Goal: Check status: Check status

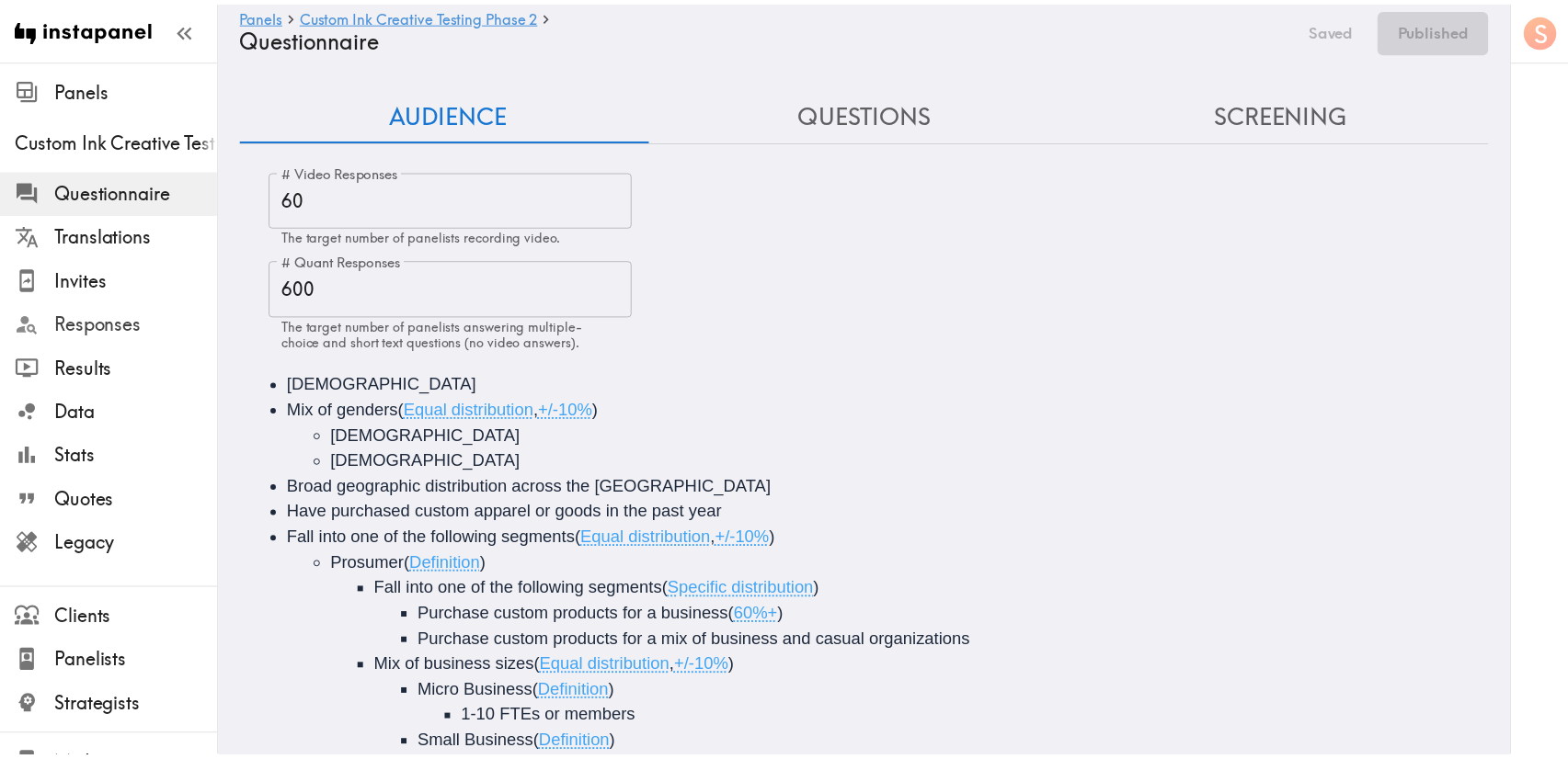
scroll to position [202, 0]
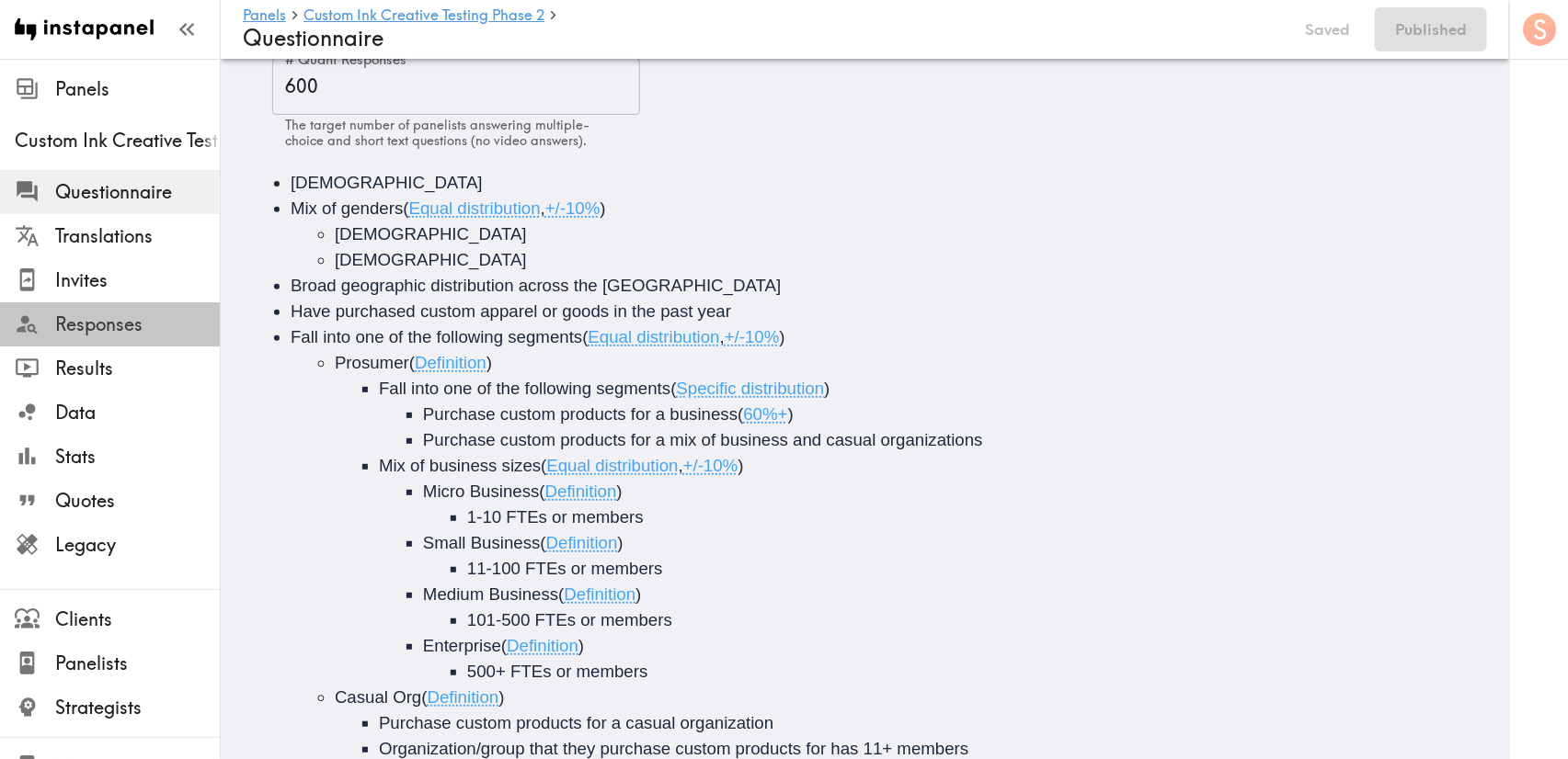
click at [110, 333] on span "Responses" at bounding box center [136, 325] width 164 height 26
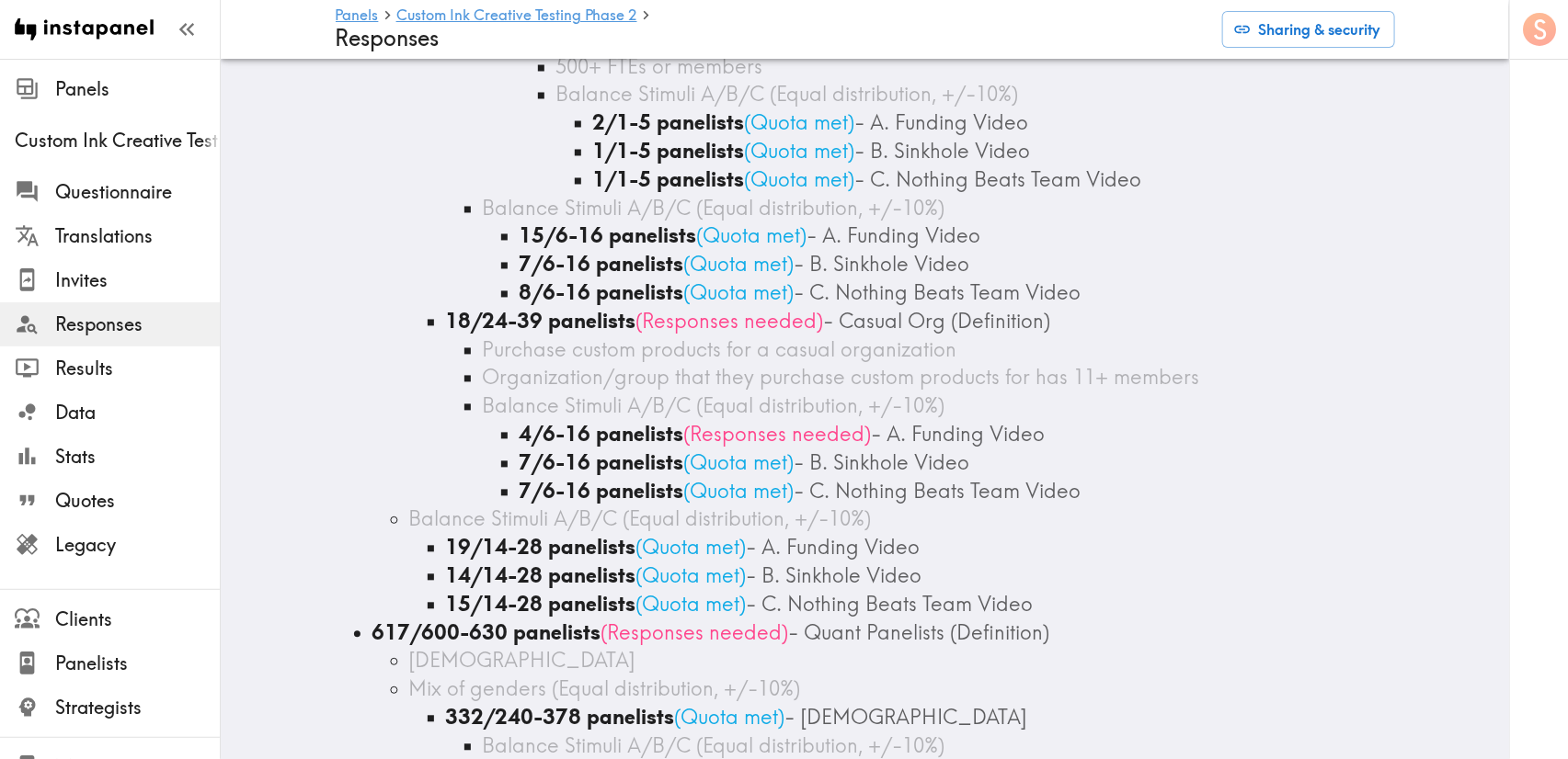
scroll to position [1517, 0]
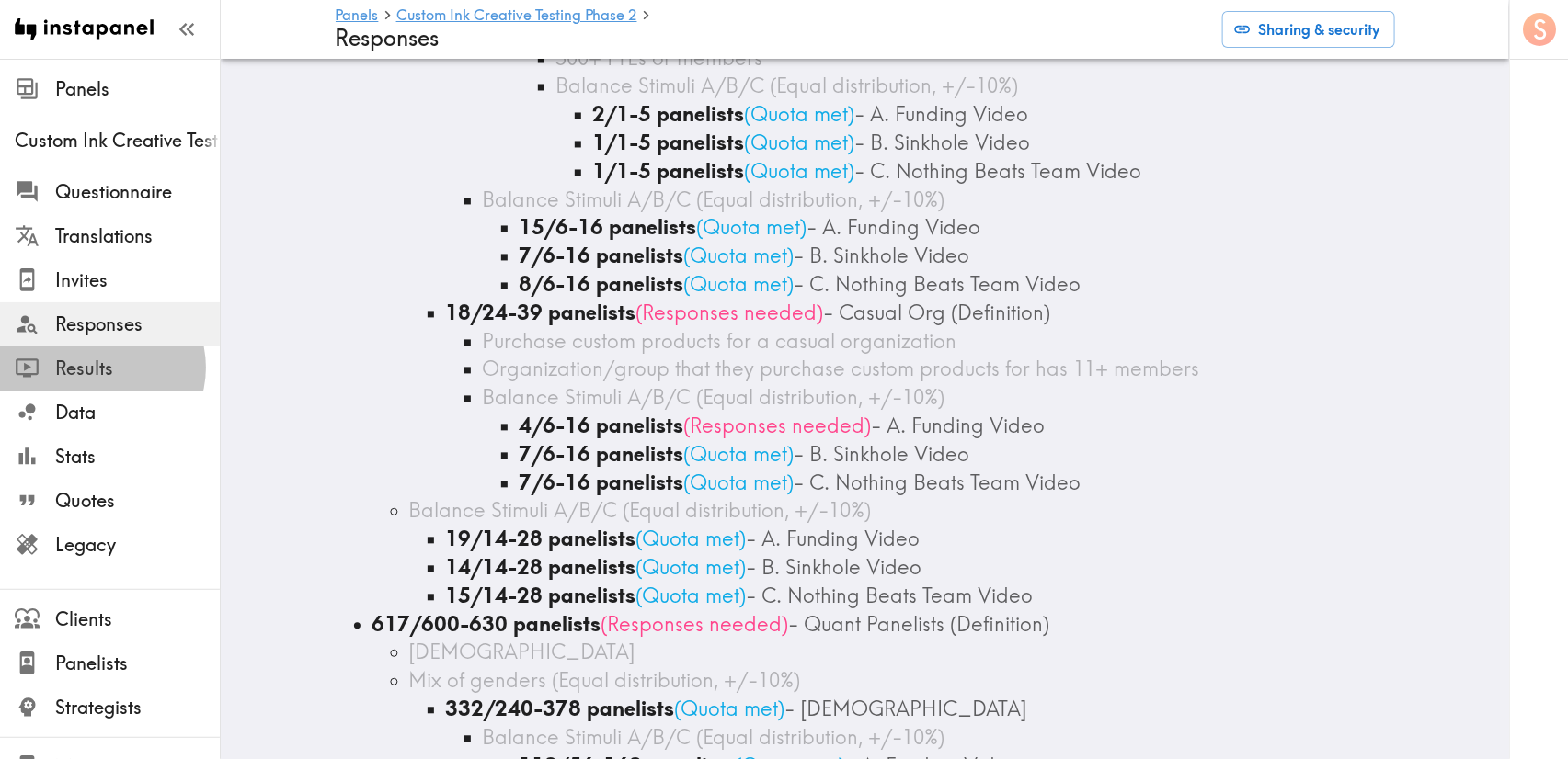
click at [102, 368] on span "Results" at bounding box center [136, 369] width 164 height 26
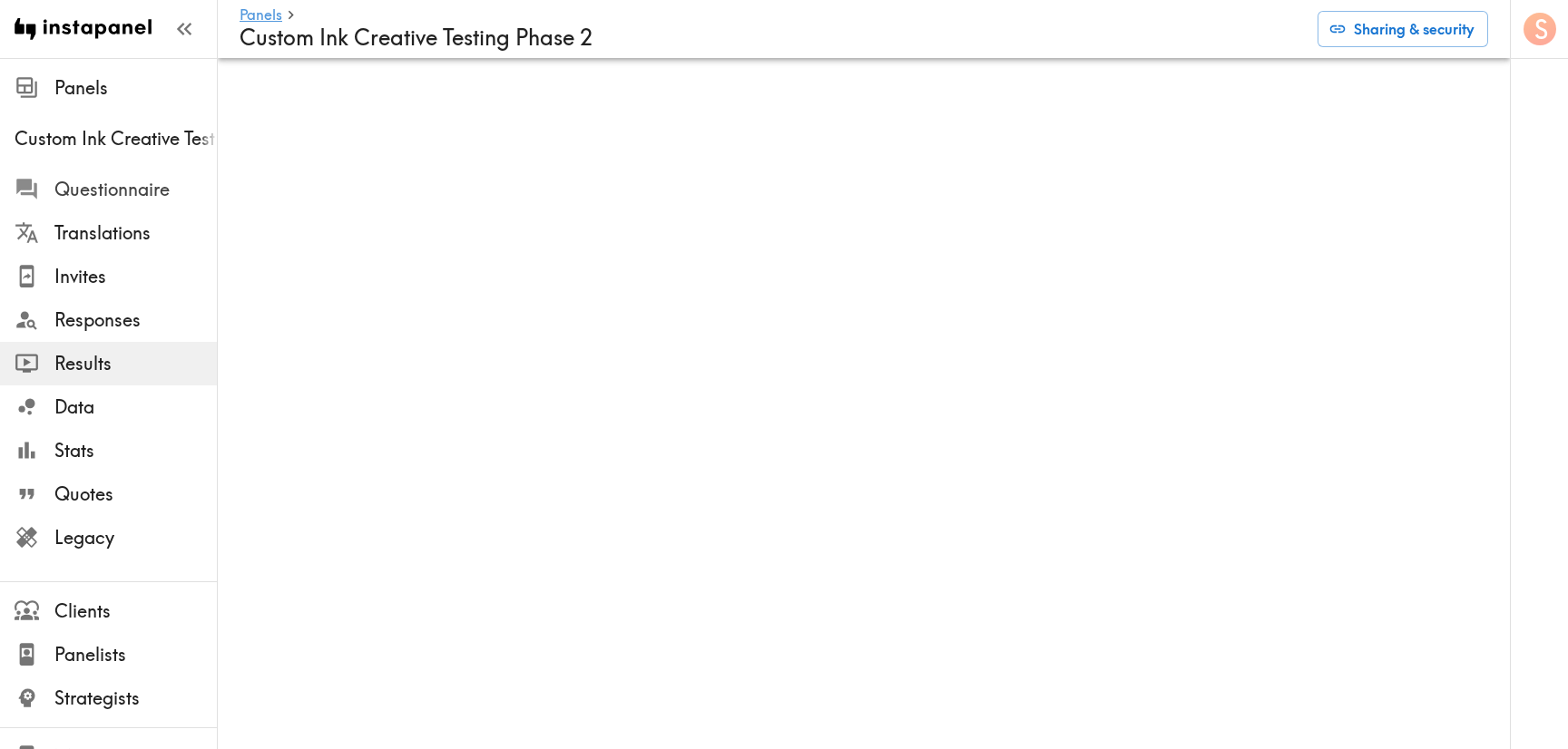
click at [47, 194] on div at bounding box center [34, 189] width 40 height 25
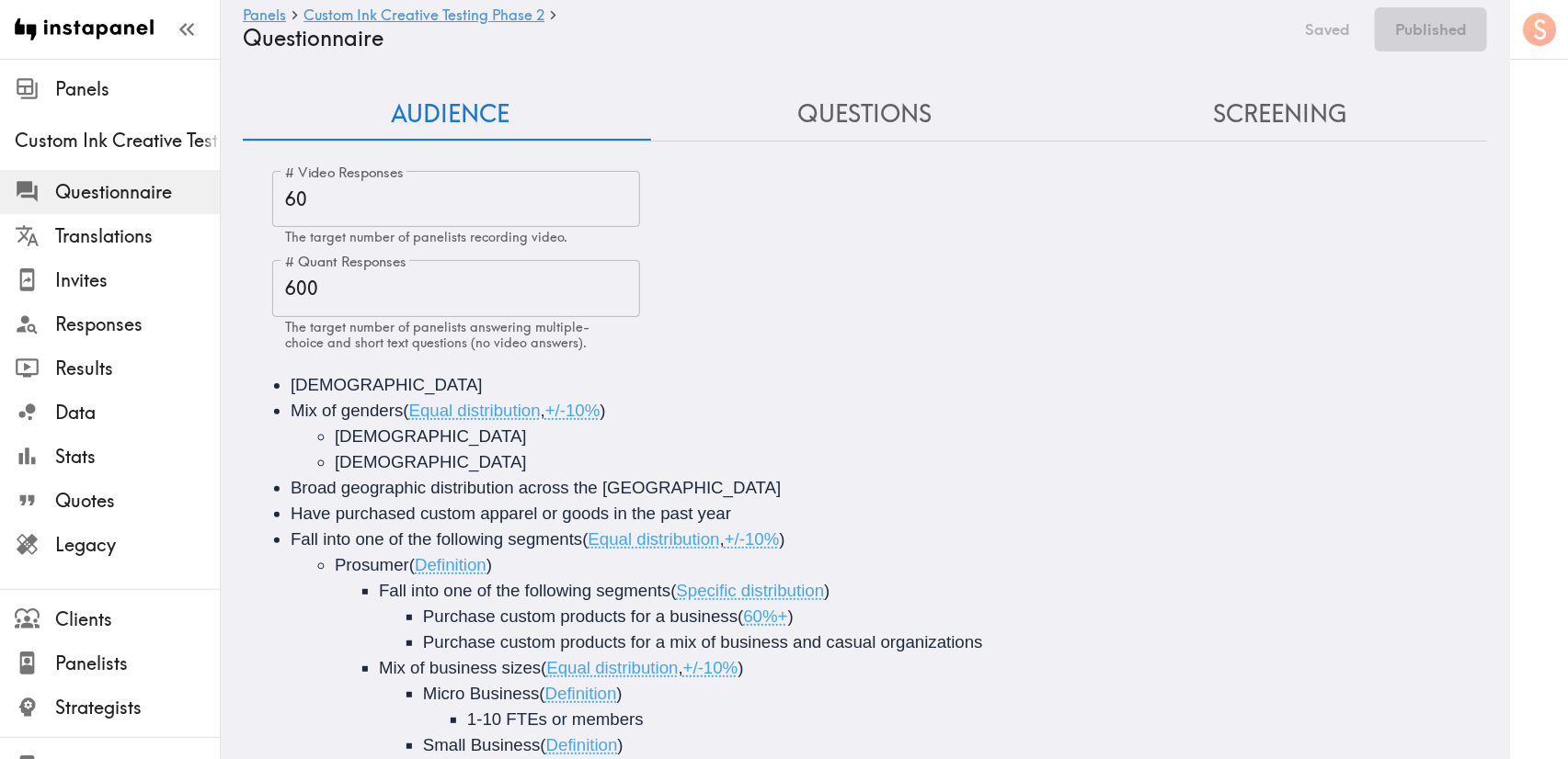
click at [1342, 107] on button "Screening" at bounding box center [1279, 115] width 414 height 53
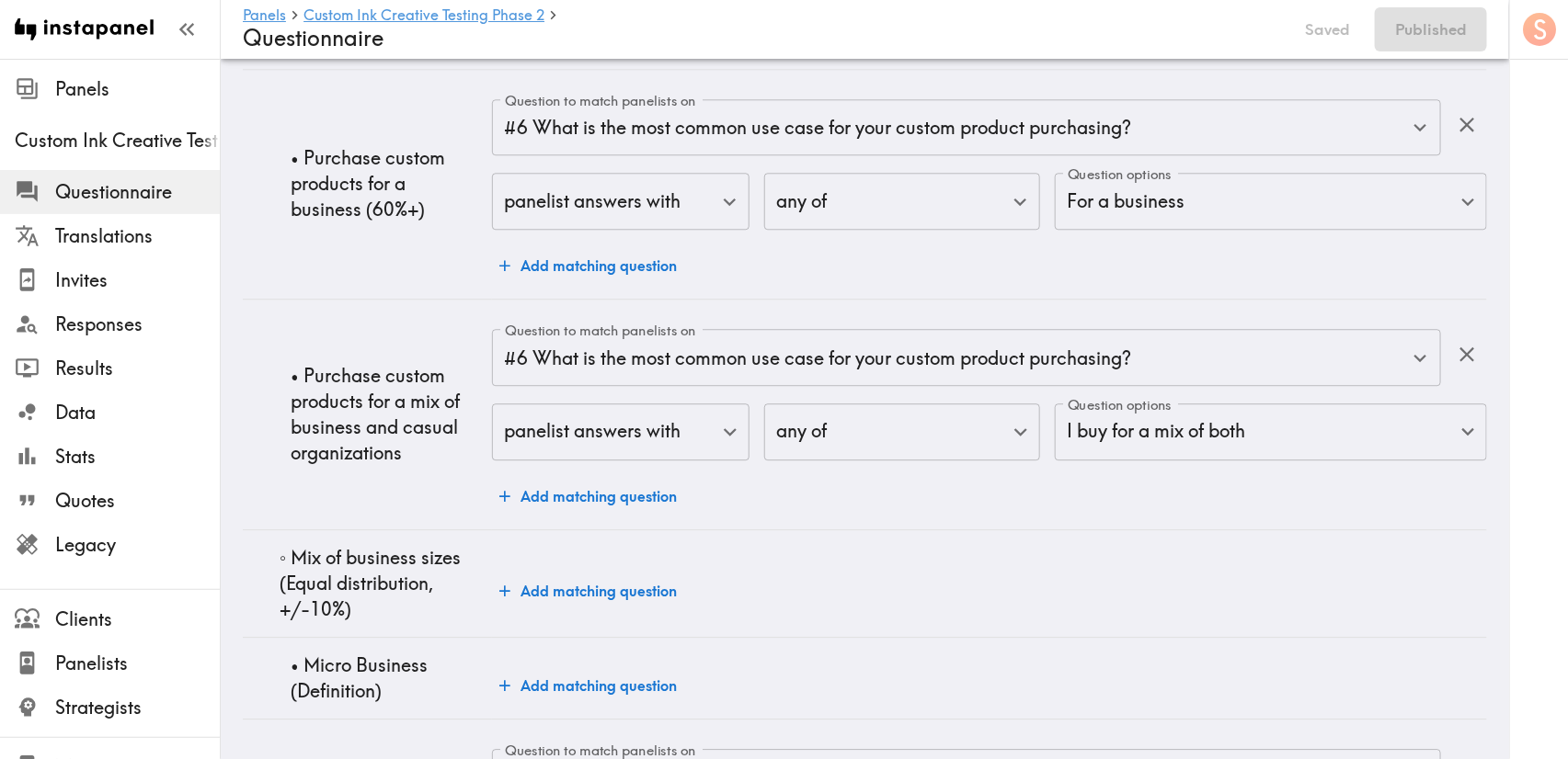
scroll to position [2069, 0]
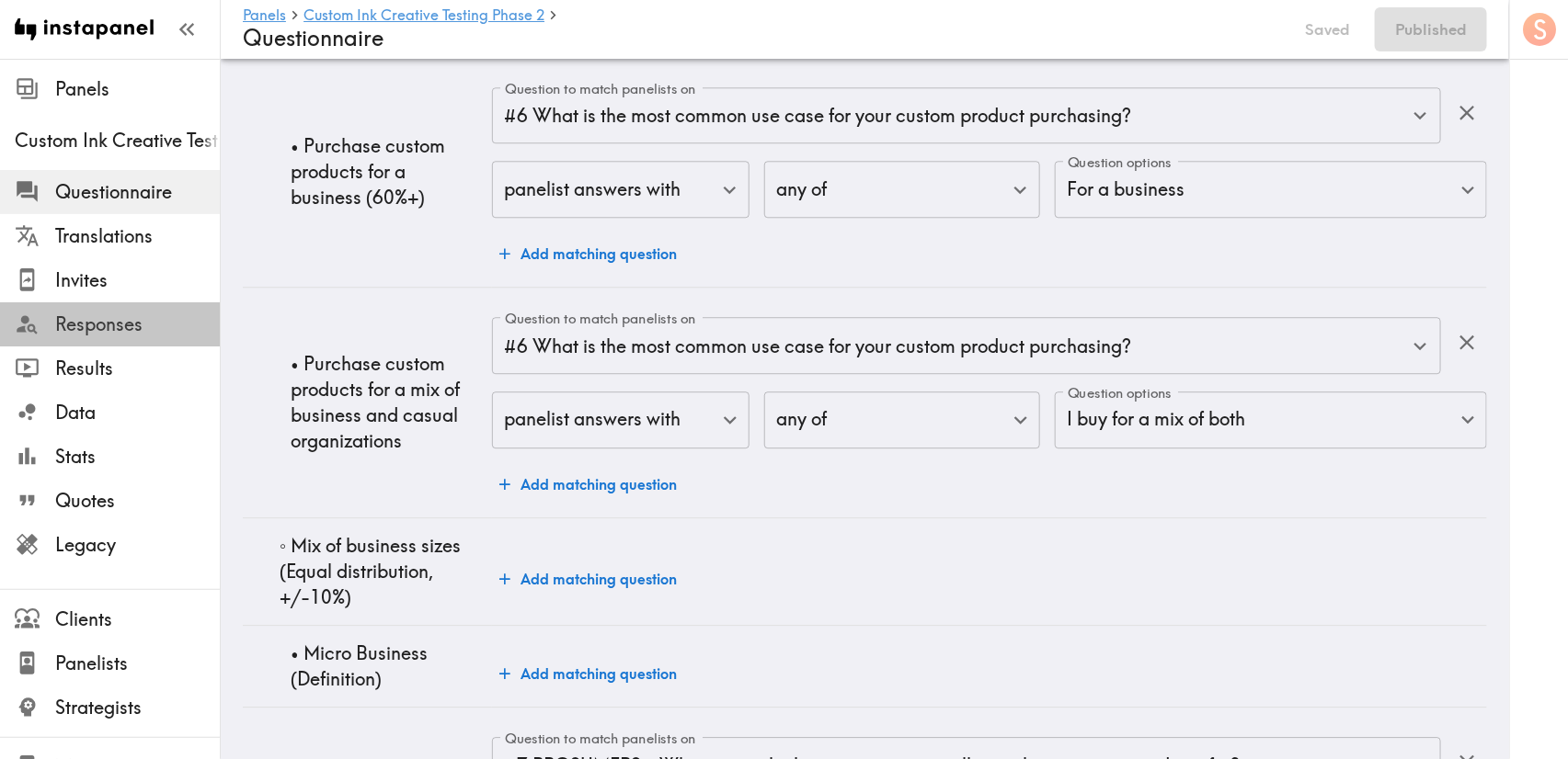
click at [143, 312] on span "Responses" at bounding box center [136, 325] width 164 height 26
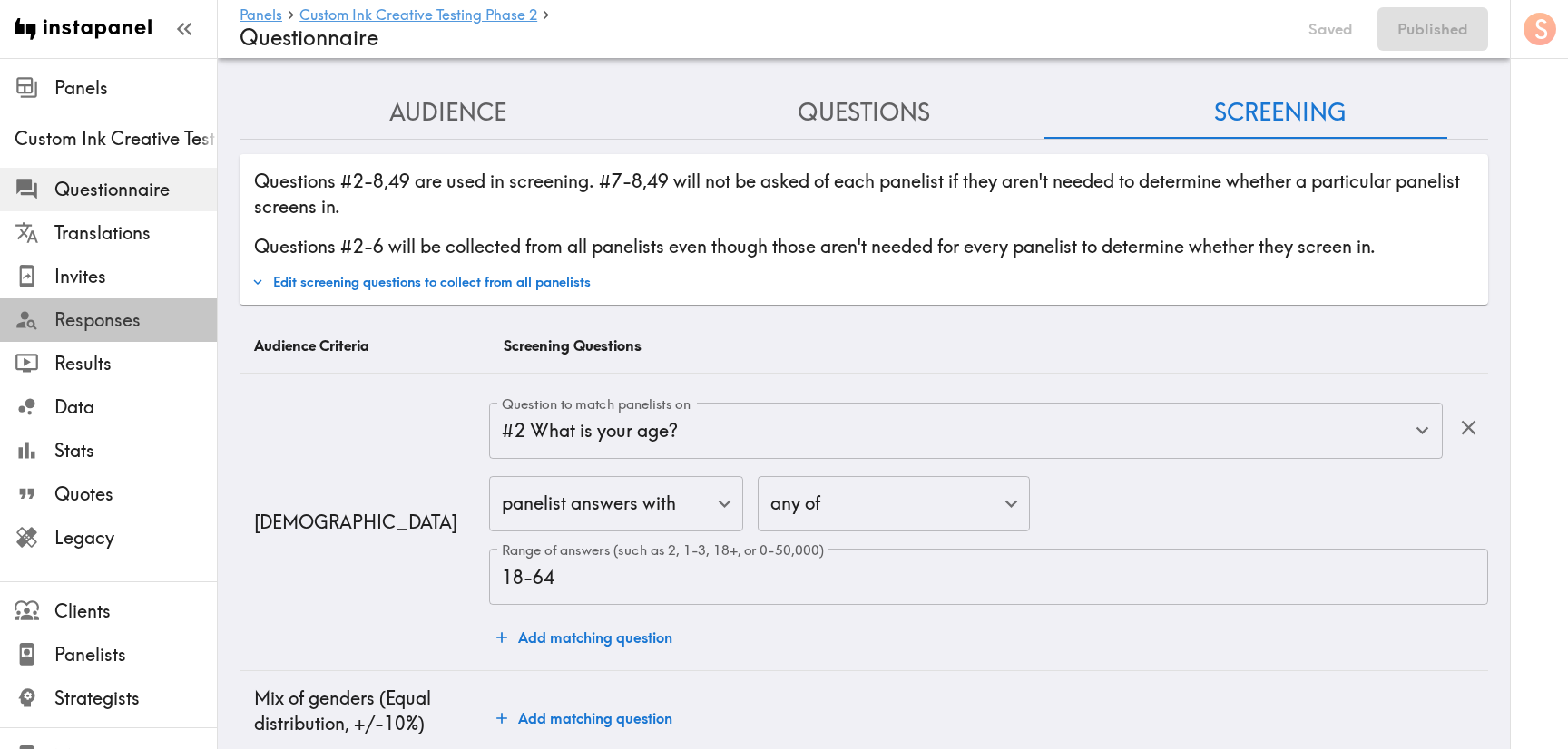
click at [142, 308] on span "Responses" at bounding box center [135, 320] width 162 height 26
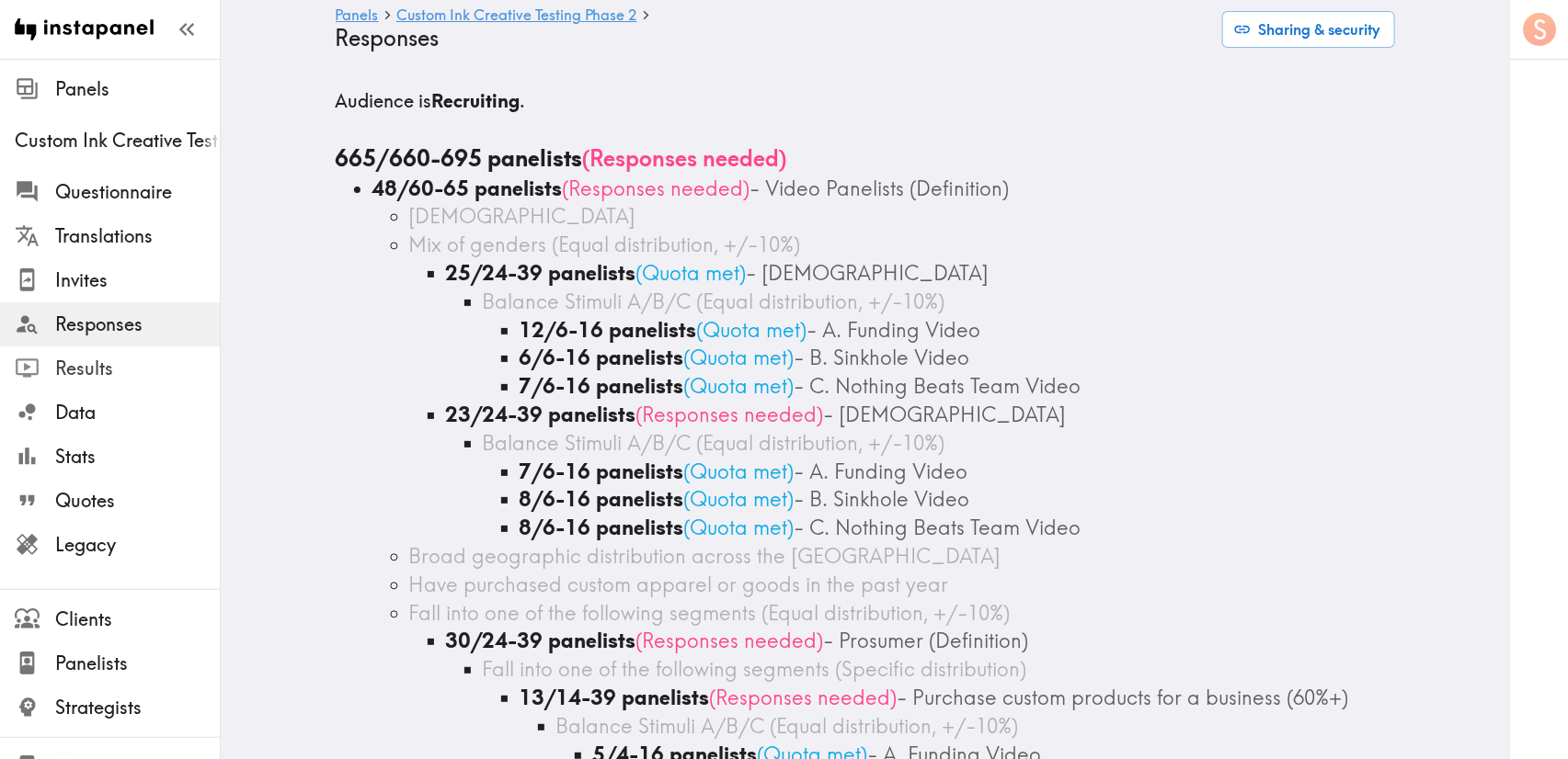
click at [102, 371] on span "Results" at bounding box center [136, 369] width 164 height 26
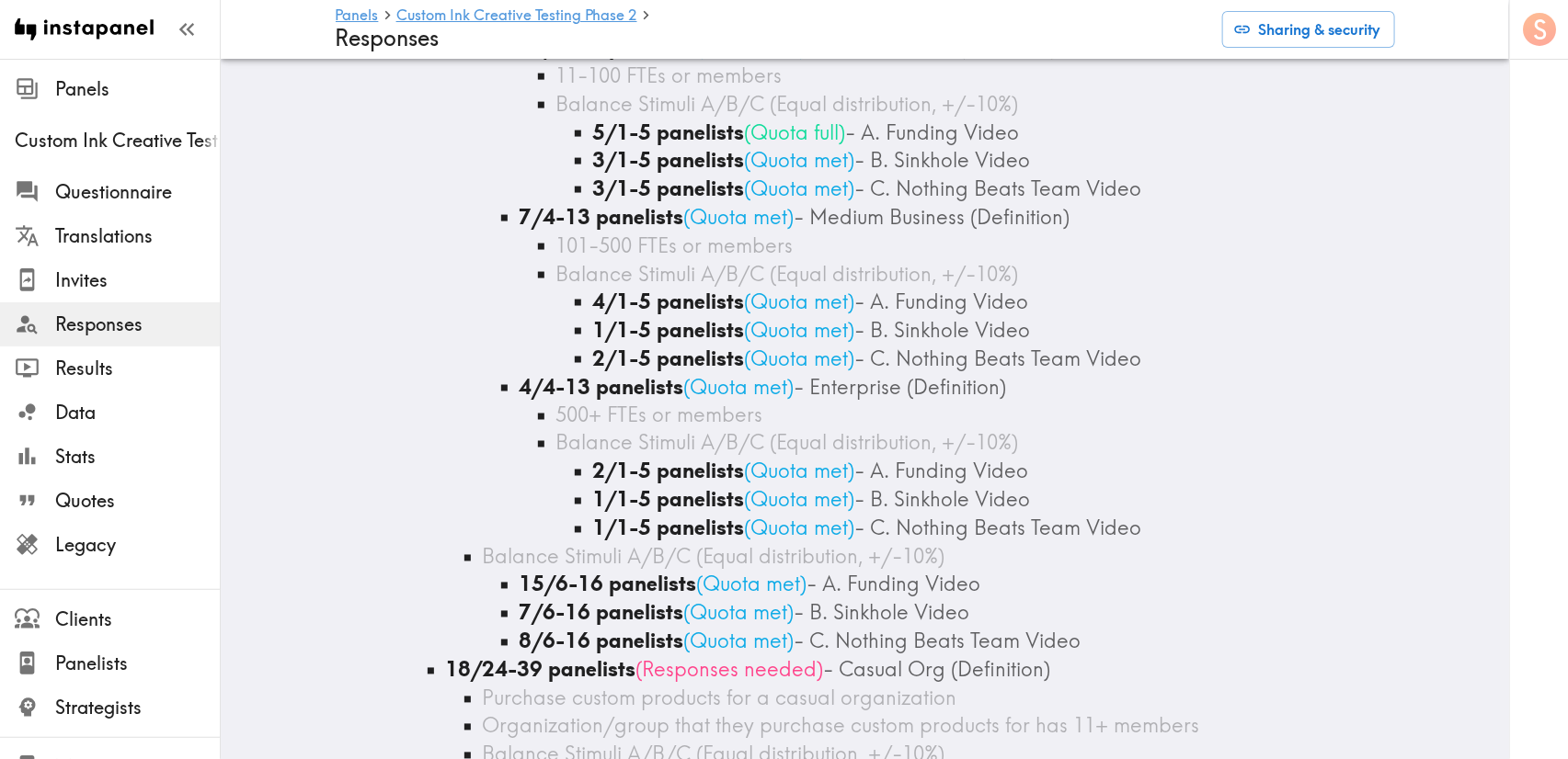
scroll to position [1380, 0]
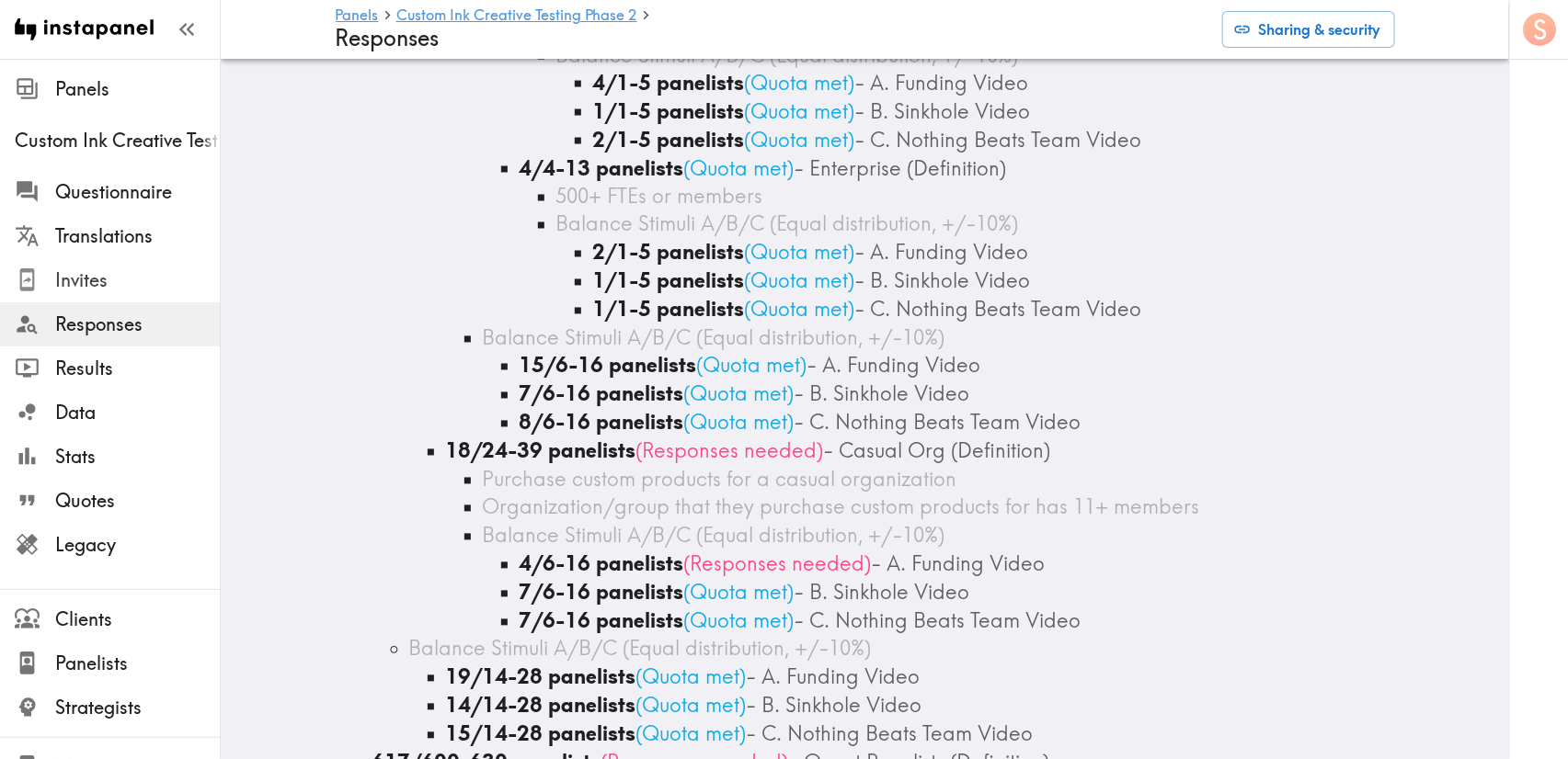
click at [112, 281] on span "Invites" at bounding box center [136, 281] width 164 height 26
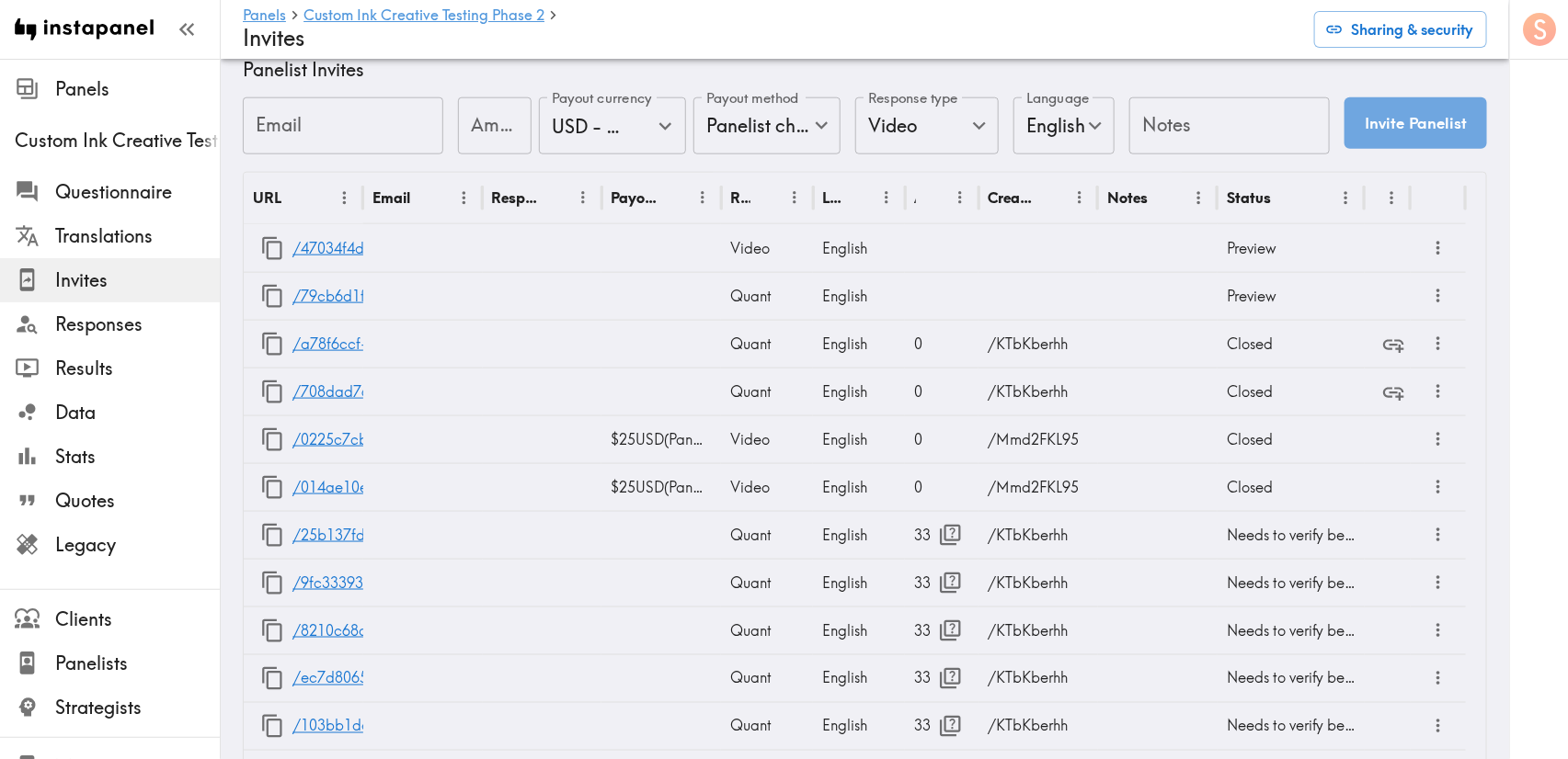
scroll to position [832, 0]
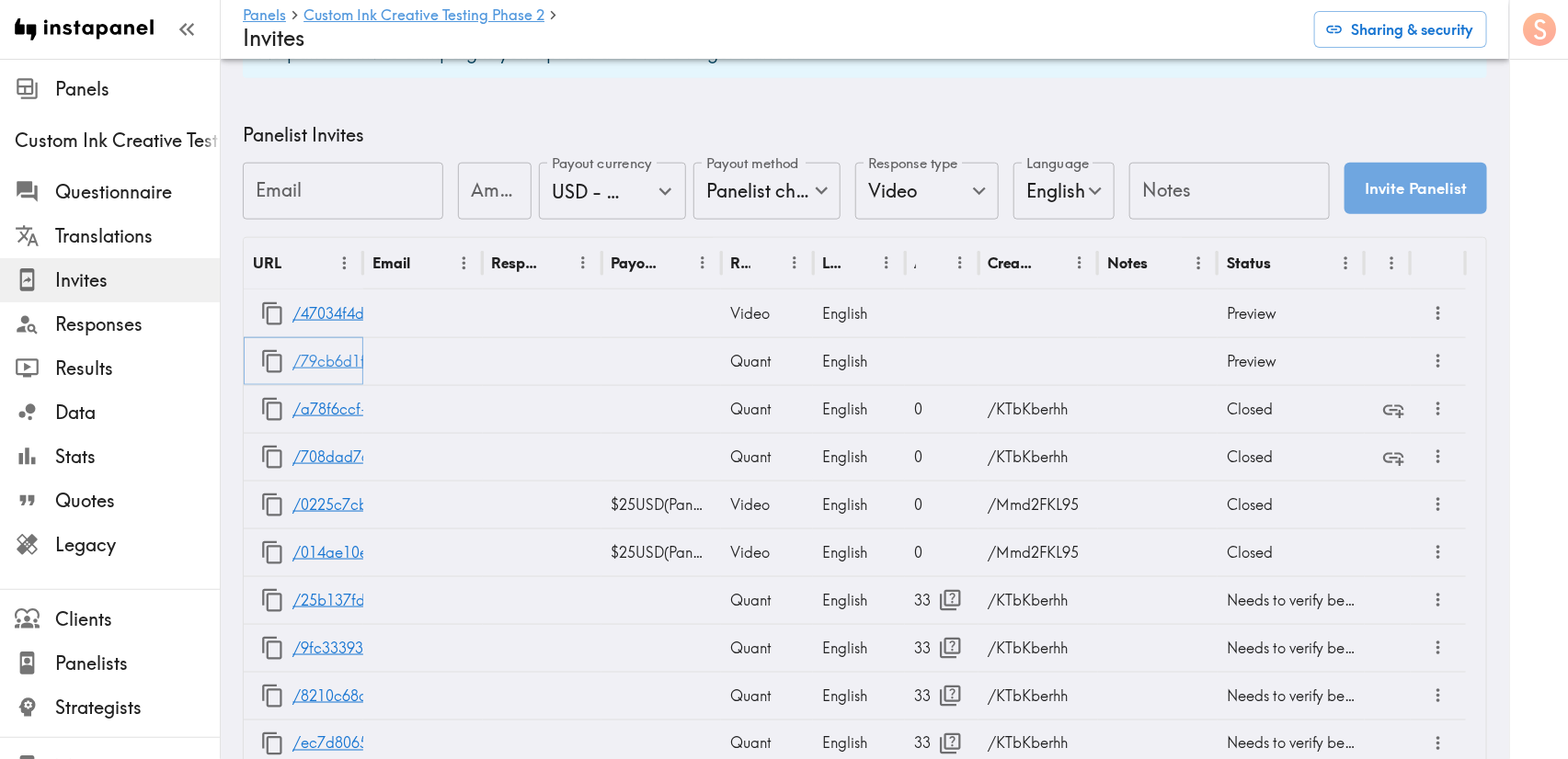
click at [333, 360] on link "/79cb6d1f-13db-41ea-9b1a-08fb1b0d7b99" at bounding box center [445, 362] width 305 height 47
